Goal: Navigation & Orientation: Find specific page/section

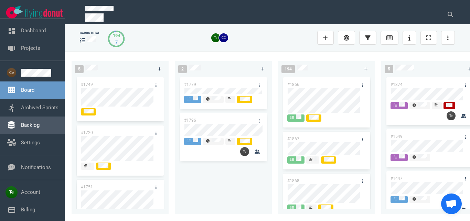
click at [34, 125] on link "Backlog" at bounding box center [30, 125] width 19 height 6
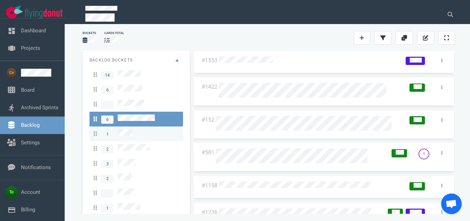
click at [135, 129] on div "1" at bounding box center [136, 133] width 85 height 9
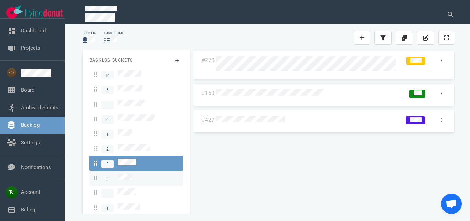
click at [132, 174] on div "2" at bounding box center [136, 178] width 85 height 9
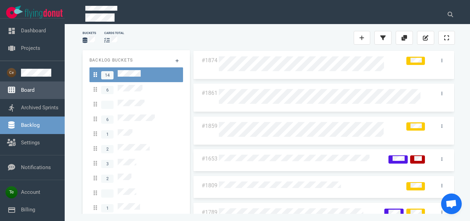
click at [34, 88] on link "Board" at bounding box center [27, 90] width 13 height 6
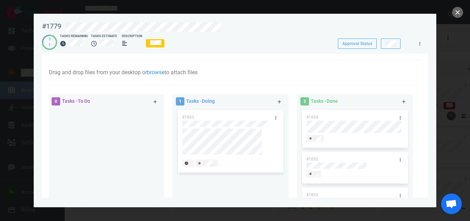
scroll to position [118, 0]
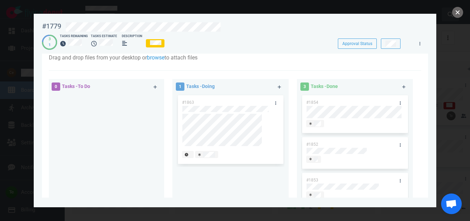
click at [460, 13] on button "close" at bounding box center [457, 12] width 11 height 11
